Goal: Task Accomplishment & Management: Manage account settings

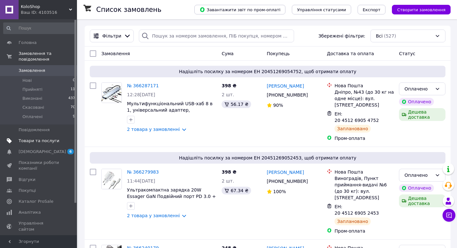
click at [36, 138] on span "Товари та послуги" at bounding box center [39, 141] width 41 height 6
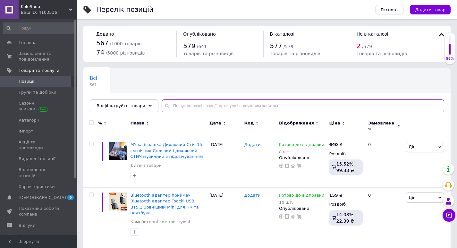
click at [225, 107] on input "text" at bounding box center [303, 105] width 283 height 13
paste input "[PERSON_NAME] [PERSON_NAME]"
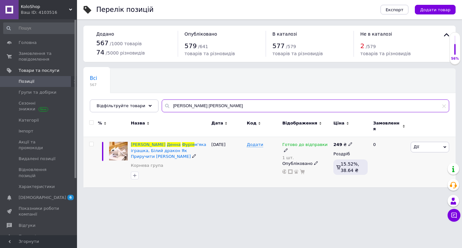
type input "[PERSON_NAME] [PERSON_NAME]"
click at [314, 161] on icon at bounding box center [316, 163] width 4 height 4
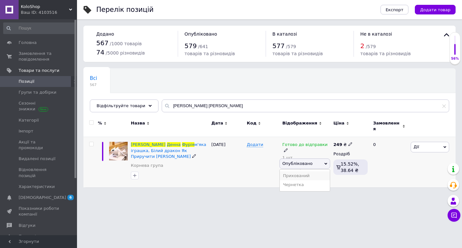
click at [302, 171] on li "Прихований" at bounding box center [305, 175] width 50 height 9
